Goal: Task Accomplishment & Management: Use online tool/utility

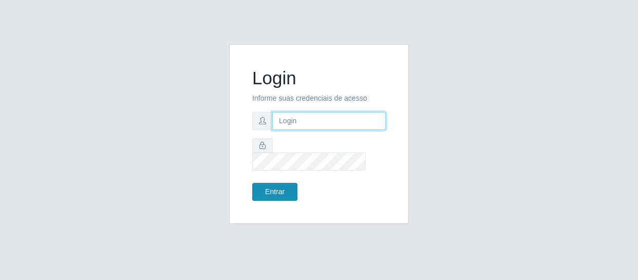
type input "[EMAIL_ADDRESS][DOMAIN_NAME]"
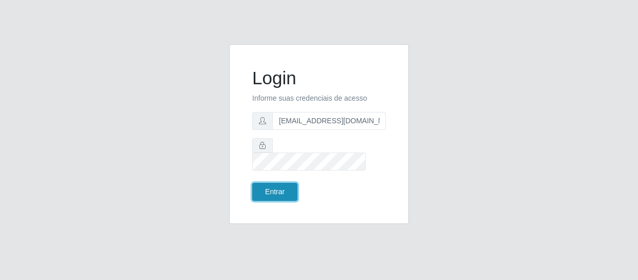
click at [283, 183] on button "Entrar" at bounding box center [274, 192] width 45 height 18
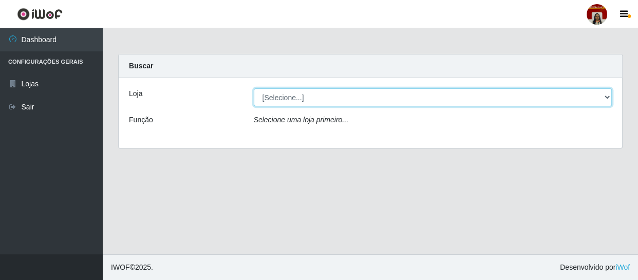
drag, startPoint x: 316, startPoint y: 89, endPoint x: 316, endPoint y: 102, distance: 12.3
click at [316, 89] on select "[Selecione...] Mar Vermelho - Loja 04" at bounding box center [433, 97] width 359 height 18
select select "251"
click at [254, 88] on select "[Selecione...] Mar Vermelho - Loja 04" at bounding box center [433, 97] width 359 height 18
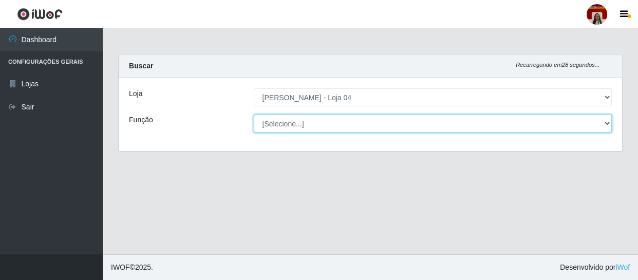
click at [300, 125] on select "[Selecione...] ASG ASG + ASG ++ Auxiliar de Depósito Auxiliar de Depósito + Aux…" at bounding box center [433, 124] width 359 height 18
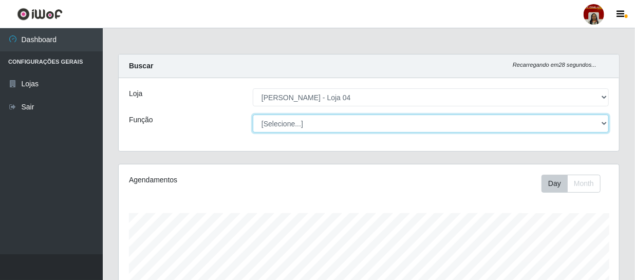
scroll to position [213, 501]
select select "1"
click at [253, 115] on select "[Selecione...] ASG ASG + ASG ++ Auxiliar de Depósito Auxiliar de Depósito + Aux…" at bounding box center [431, 124] width 356 height 18
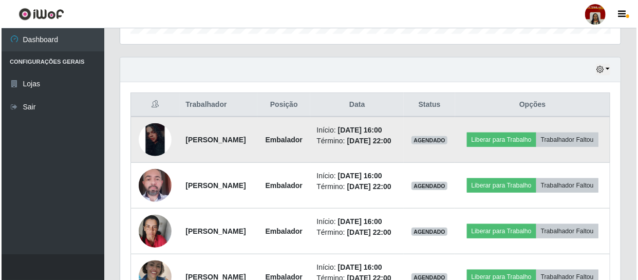
scroll to position [299, 0]
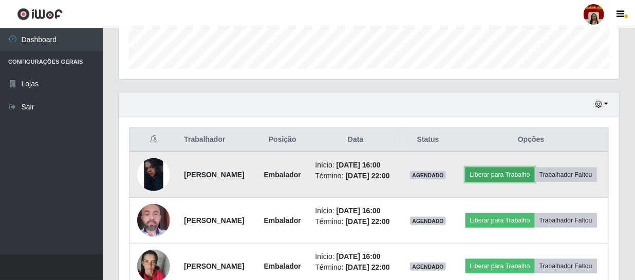
click at [528, 169] on button "Liberar para Trabalho" at bounding box center [500, 175] width 69 height 14
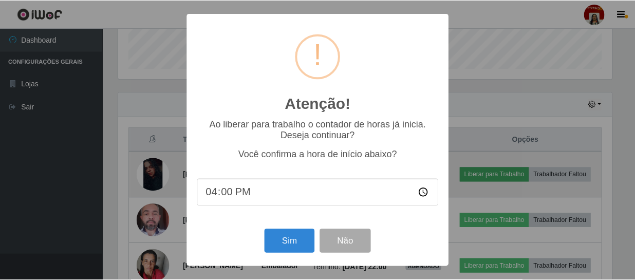
scroll to position [213, 496]
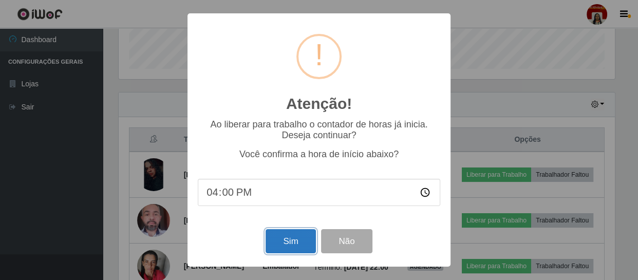
click at [293, 239] on button "Sim" at bounding box center [291, 241] width 50 height 24
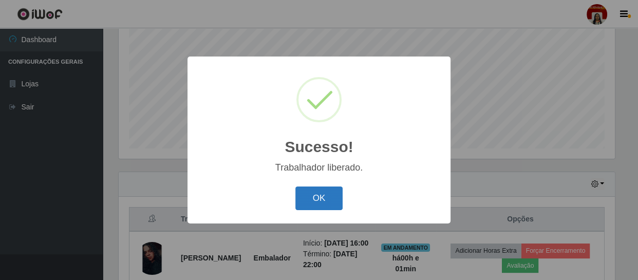
click at [336, 197] on button "OK" at bounding box center [320, 199] width 48 height 24
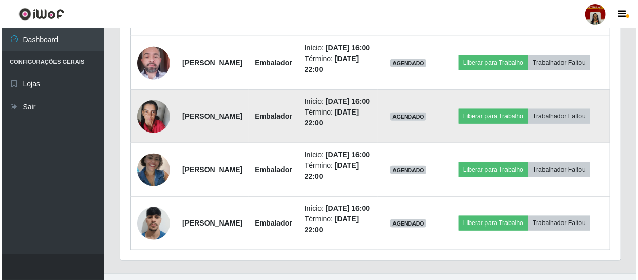
scroll to position [452, 0]
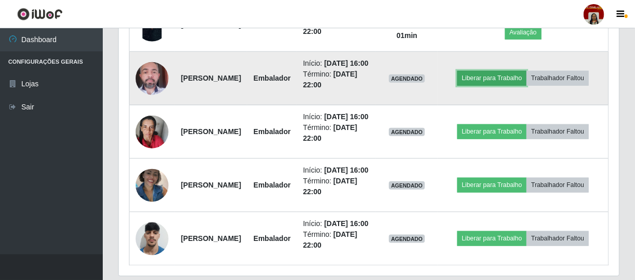
click at [510, 85] on button "Liberar para Trabalho" at bounding box center [491, 78] width 69 height 14
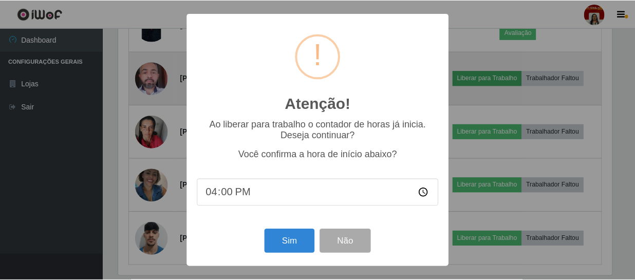
scroll to position [213, 496]
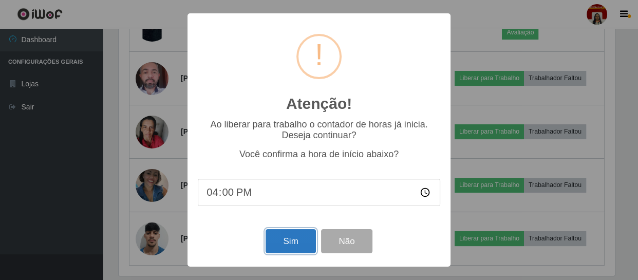
click at [292, 239] on button "Sim" at bounding box center [291, 241] width 50 height 24
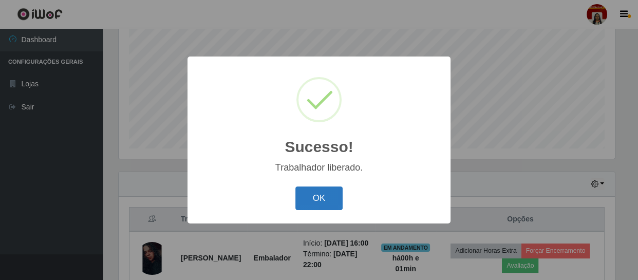
click at [333, 191] on button "OK" at bounding box center [320, 199] width 48 height 24
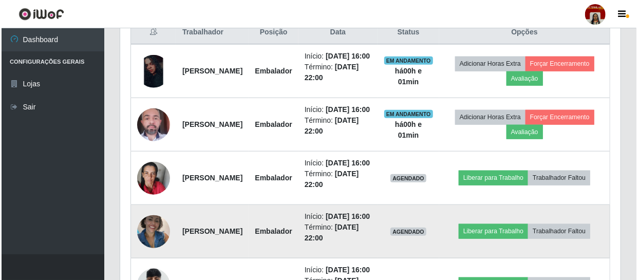
scroll to position [499, 0]
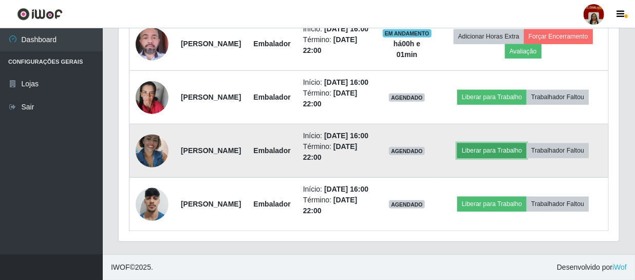
click at [503, 158] on button "Liberar para Trabalho" at bounding box center [491, 150] width 69 height 14
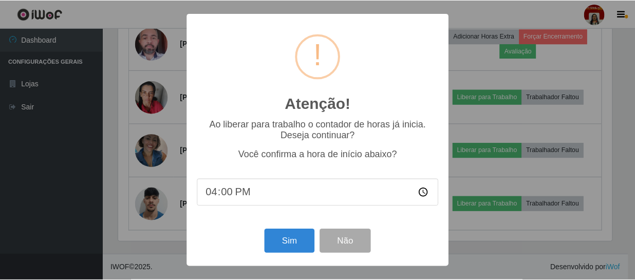
scroll to position [213, 496]
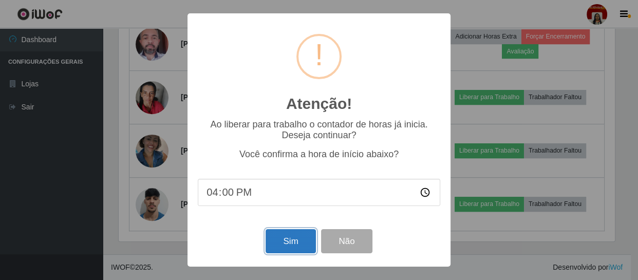
click at [280, 246] on button "Sim" at bounding box center [291, 241] width 50 height 24
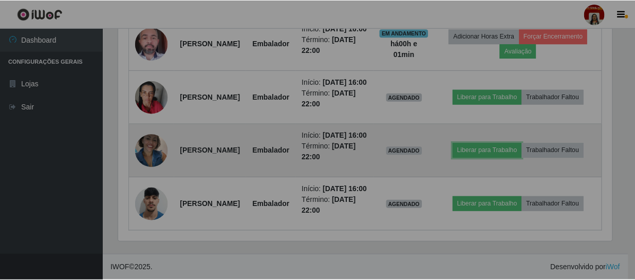
scroll to position [0, 0]
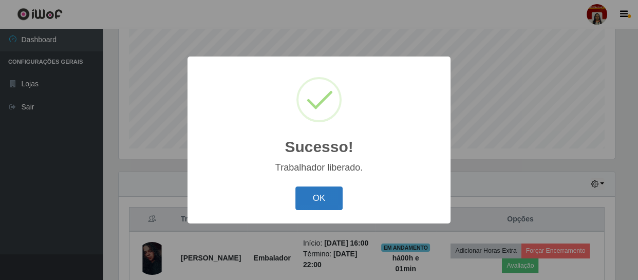
click at [326, 201] on button "OK" at bounding box center [320, 199] width 48 height 24
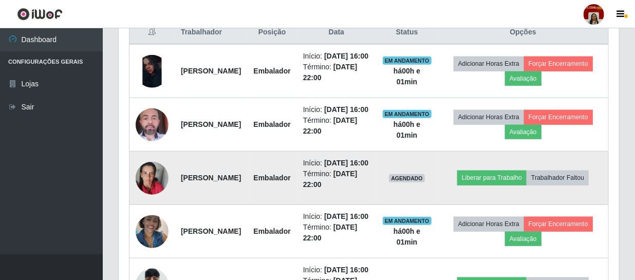
click at [152, 198] on img at bounding box center [152, 178] width 33 height 44
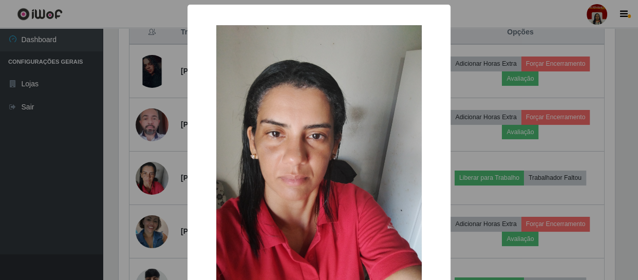
click at [41, 180] on div "× OK Cancel" at bounding box center [319, 140] width 638 height 280
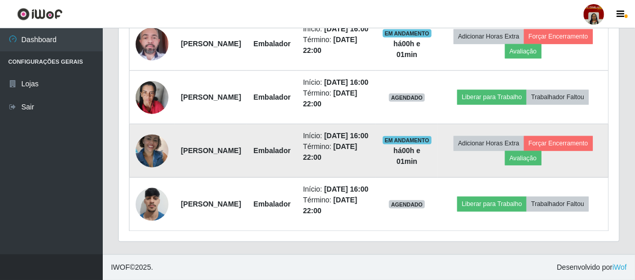
click at [144, 134] on img at bounding box center [152, 151] width 33 height 44
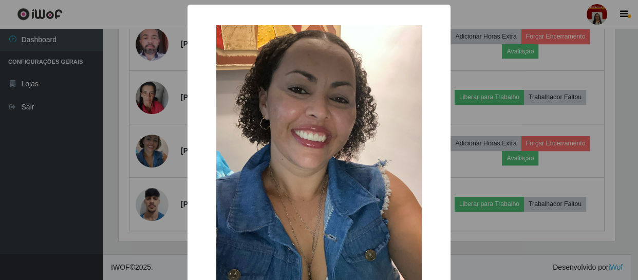
click at [10, 123] on div "× OK Cancel" at bounding box center [319, 140] width 638 height 280
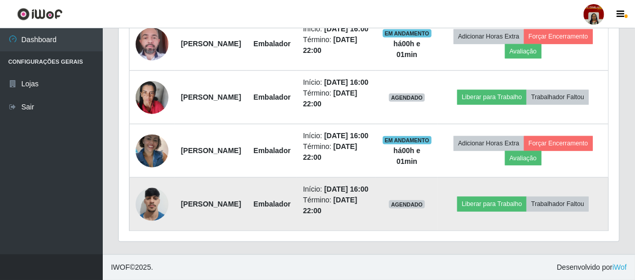
click at [156, 194] on img at bounding box center [152, 204] width 33 height 44
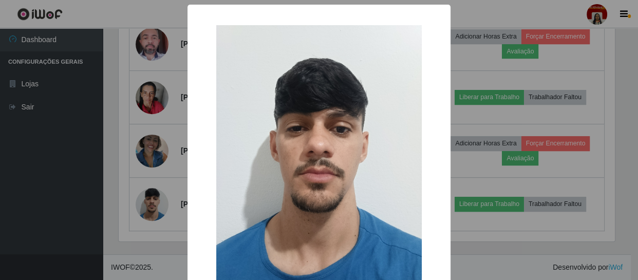
click at [30, 145] on div "× OK Cancel" at bounding box center [319, 140] width 638 height 280
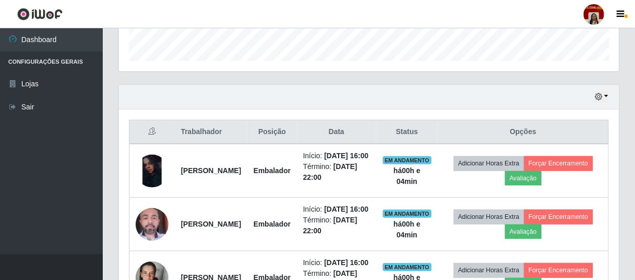
scroll to position [447, 0]
